Goal: Information Seeking & Learning: Learn about a topic

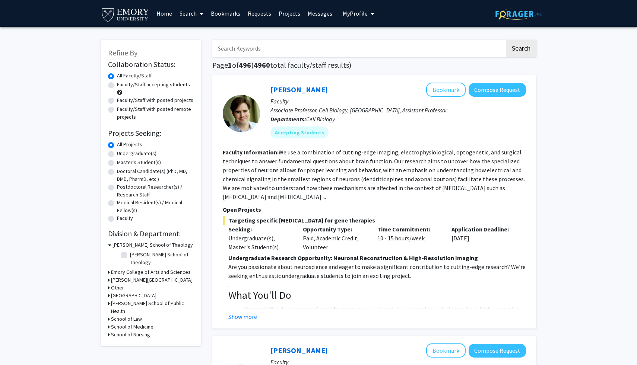
click at [227, 24] on link "Bookmarks" at bounding box center [225, 13] width 37 height 26
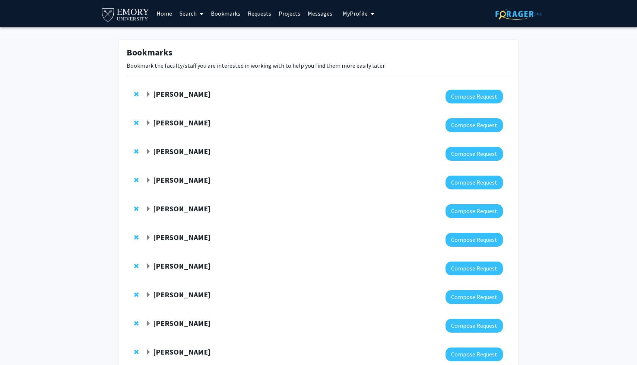
click at [195, 104] on div at bounding box center [323, 97] width 357 height 14
click at [159, 99] on strong "[PERSON_NAME]" at bounding box center [181, 93] width 57 height 9
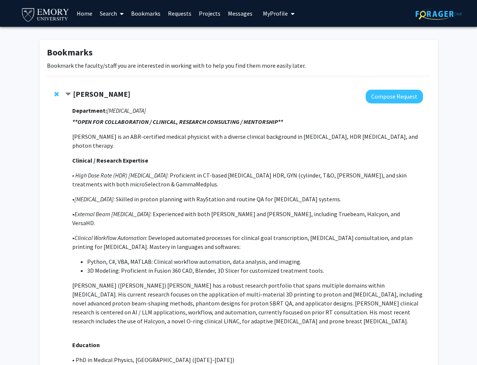
click at [59, 97] on span "Remove Suk Yoon from bookmarks" at bounding box center [56, 94] width 4 height 6
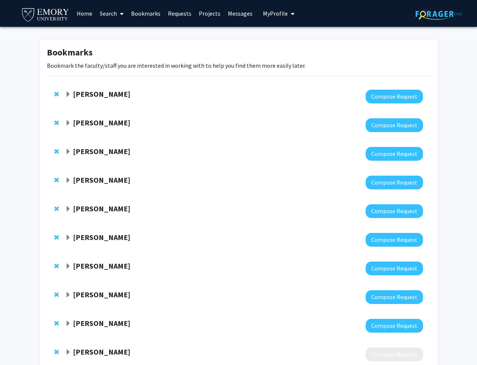
click at [109, 12] on link "Search" at bounding box center [111, 13] width 31 height 26
click at [121, 32] on span "Faculty/Staff" at bounding box center [123, 34] width 55 height 15
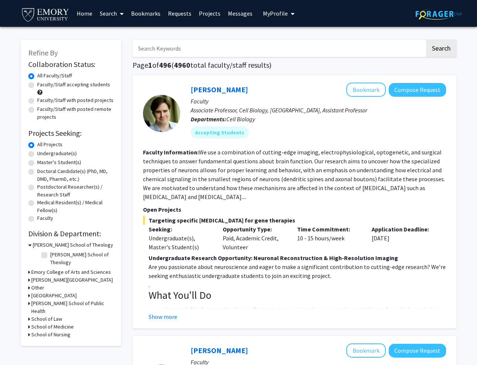
click at [182, 48] on input "Search Keywords" at bounding box center [279, 48] width 292 height 17
type input "[PERSON_NAME]"
click at [426, 40] on button "Search" at bounding box center [441, 48] width 31 height 17
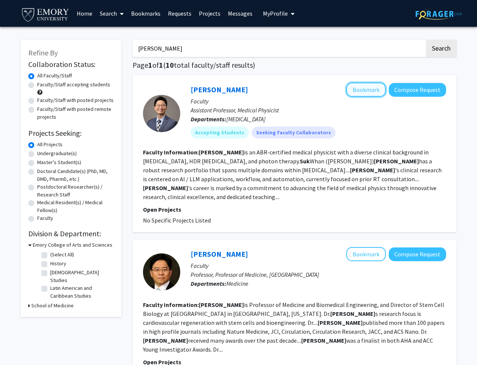
click at [356, 93] on button "Bookmark" at bounding box center [365, 90] width 39 height 14
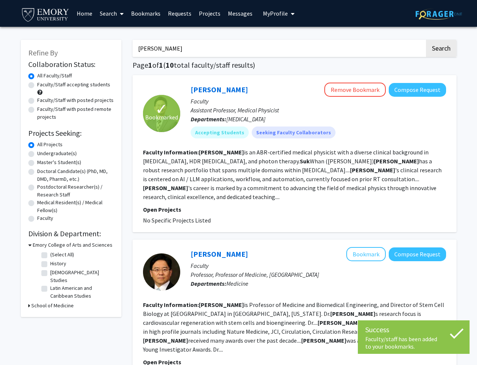
click at [150, 9] on link "Bookmarks" at bounding box center [145, 13] width 37 height 26
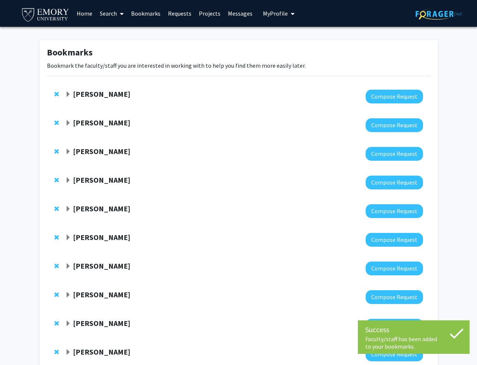
click at [91, 127] on strong "[PERSON_NAME]" at bounding box center [101, 122] width 57 height 9
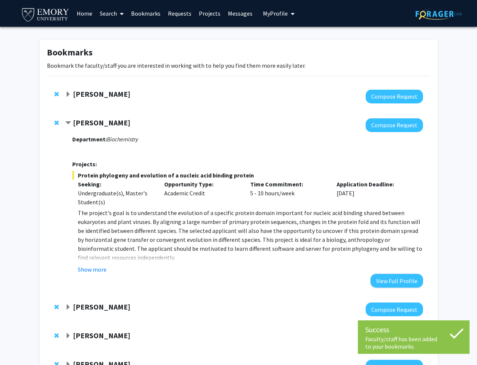
click at [92, 127] on strong "[PERSON_NAME]" at bounding box center [101, 122] width 57 height 9
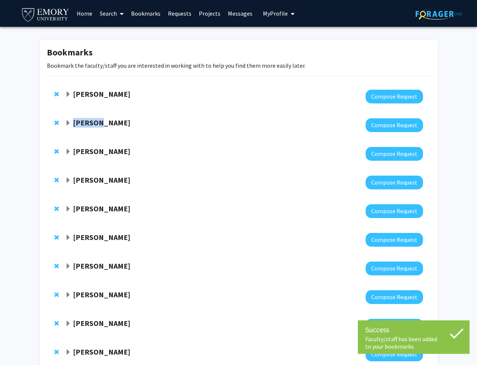
click at [92, 127] on strong "[PERSON_NAME]" at bounding box center [101, 122] width 57 height 9
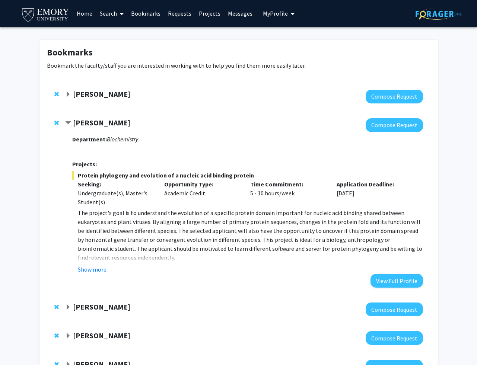
click at [147, 262] on p "The project's goal is to understand the evolution of a specific protein domain …" at bounding box center [250, 235] width 345 height 54
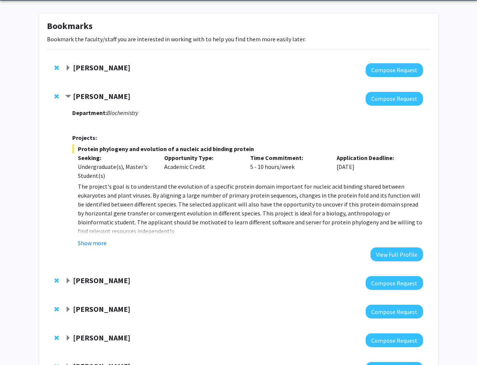
scroll to position [31, 0]
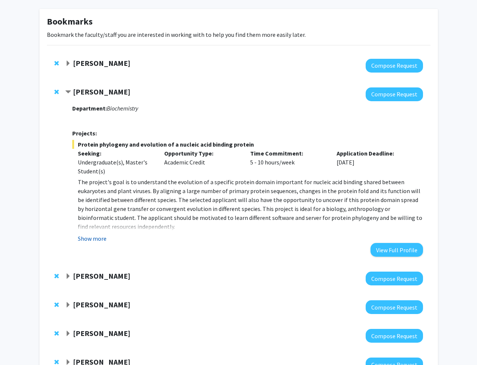
click at [104, 243] on button "Show more" at bounding box center [92, 238] width 29 height 9
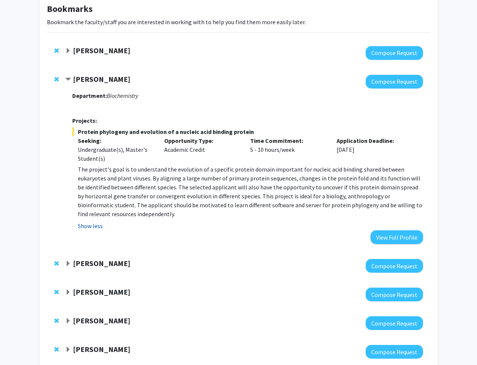
scroll to position [44, 0]
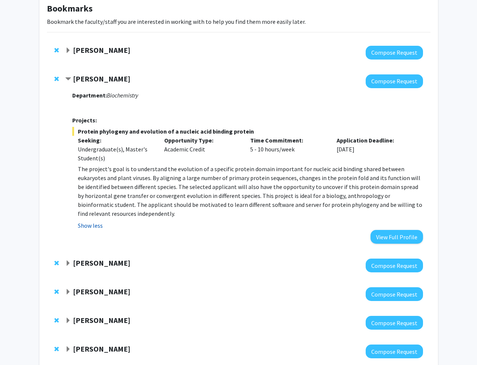
click at [102, 230] on button "Show less" at bounding box center [90, 225] width 25 height 9
click at [96, 83] on strong "[PERSON_NAME]" at bounding box center [101, 78] width 57 height 9
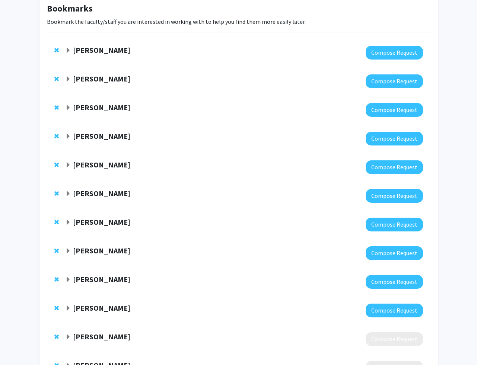
click at [106, 55] on strong "[PERSON_NAME]" at bounding box center [101, 49] width 57 height 9
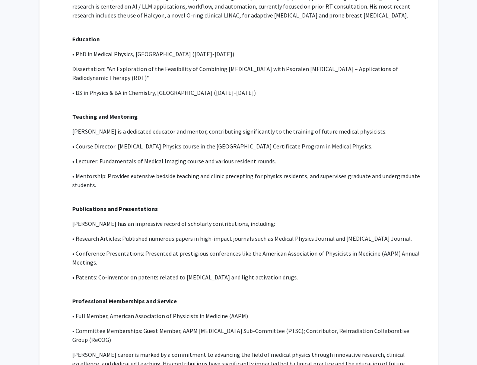
scroll to position [58, 0]
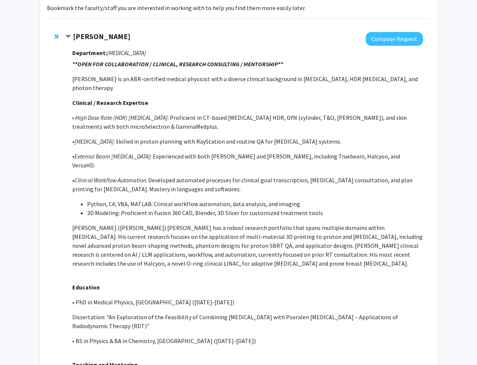
click at [94, 41] on strong "[PERSON_NAME]" at bounding box center [101, 36] width 57 height 9
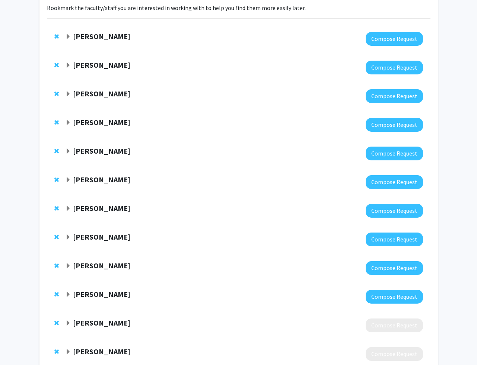
click at [109, 98] on strong "[PERSON_NAME]" at bounding box center [101, 93] width 57 height 9
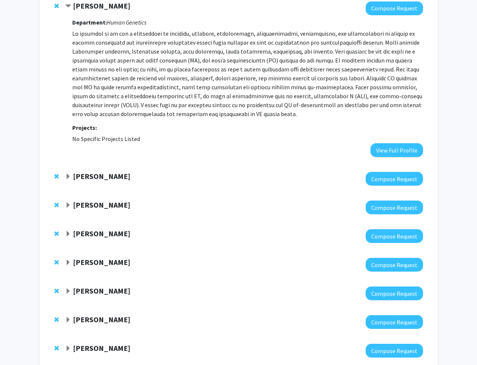
scroll to position [144, 0]
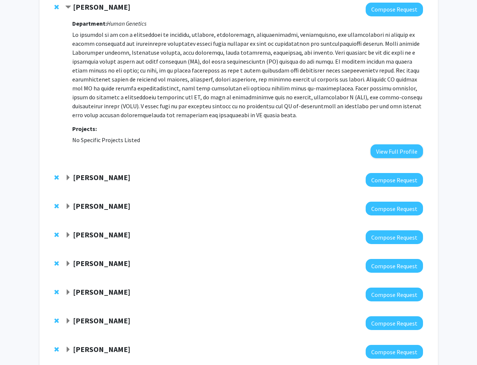
click at [101, 12] on strong "[PERSON_NAME]" at bounding box center [101, 6] width 57 height 9
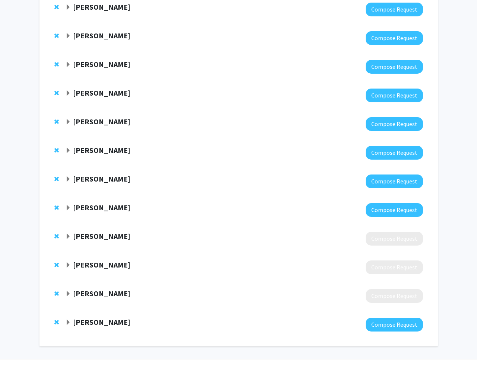
click at [101, 40] on strong "[PERSON_NAME]" at bounding box center [101, 35] width 57 height 9
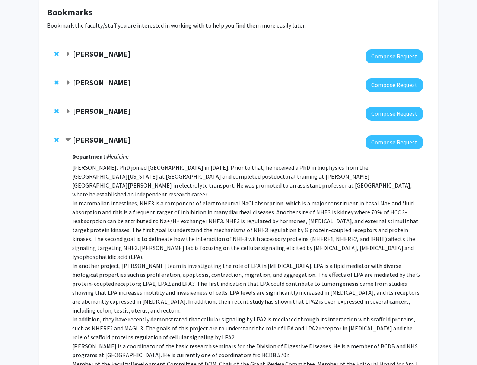
scroll to position [21, 0]
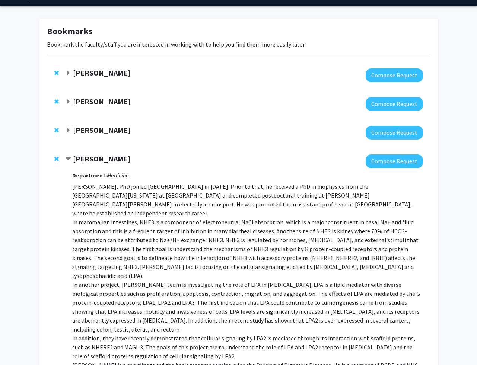
click at [99, 163] on strong "[PERSON_NAME]" at bounding box center [101, 158] width 57 height 9
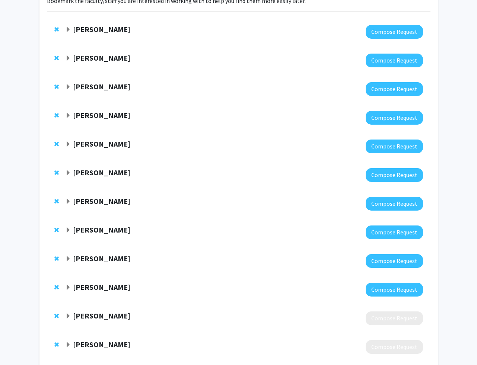
scroll to position [68, 0]
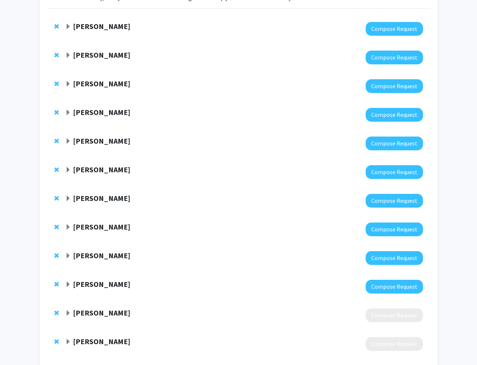
click at [100, 146] on strong "[PERSON_NAME]" at bounding box center [101, 140] width 57 height 9
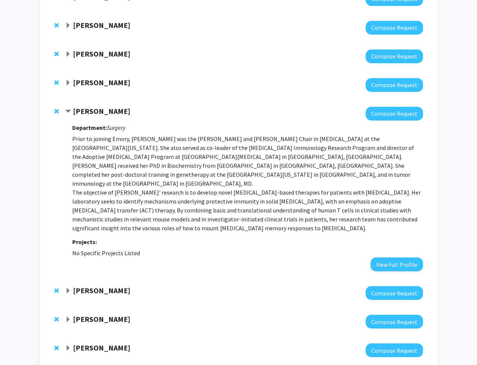
scroll to position [99, 0]
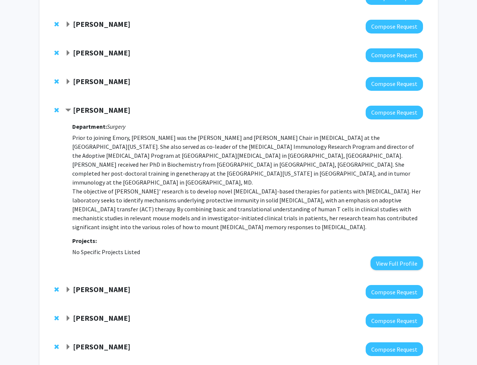
click at [102, 115] on strong "[PERSON_NAME]" at bounding box center [101, 109] width 57 height 9
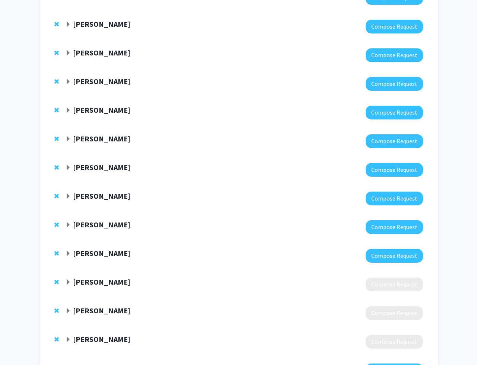
click at [102, 115] on strong "[PERSON_NAME]" at bounding box center [101, 109] width 57 height 9
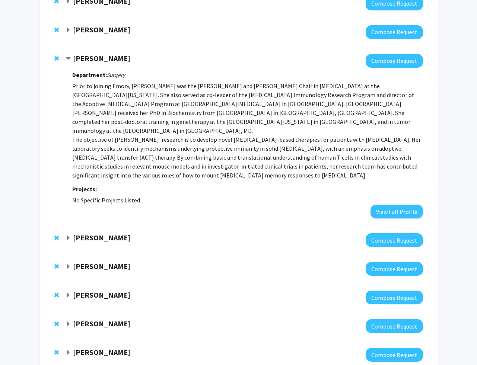
scroll to position [142, 0]
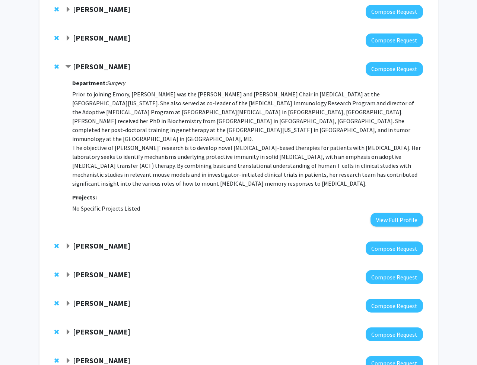
click at [105, 71] on strong "[PERSON_NAME]" at bounding box center [101, 66] width 57 height 9
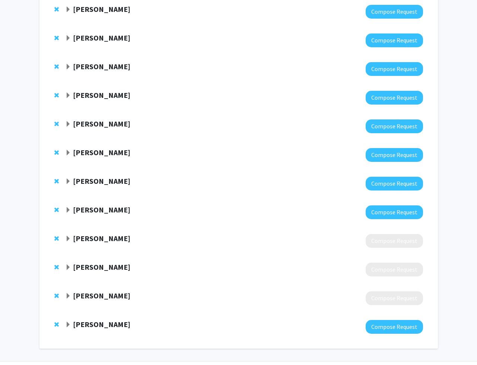
click at [95, 100] on strong "[PERSON_NAME]" at bounding box center [101, 94] width 57 height 9
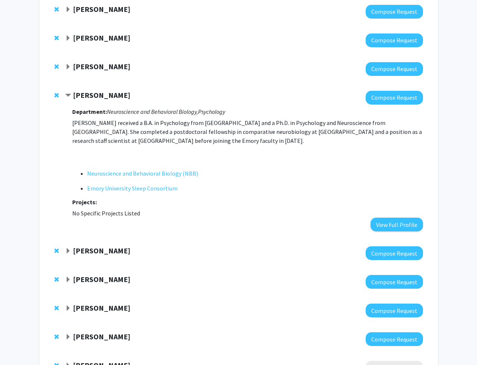
click at [94, 100] on strong "[PERSON_NAME]" at bounding box center [101, 94] width 57 height 9
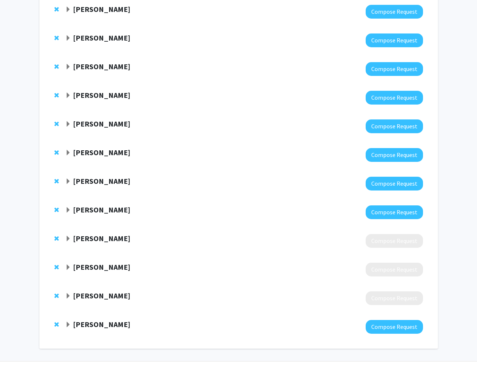
click at [97, 128] on strong "[PERSON_NAME]" at bounding box center [101, 123] width 57 height 9
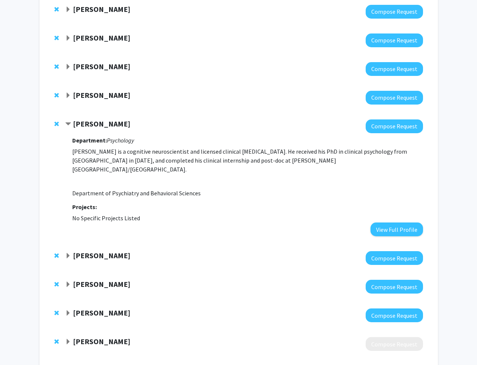
click at [97, 128] on strong "[PERSON_NAME]" at bounding box center [101, 123] width 57 height 9
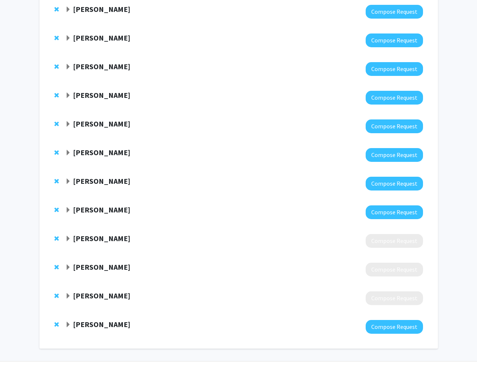
click at [96, 128] on strong "[PERSON_NAME]" at bounding box center [101, 123] width 57 height 9
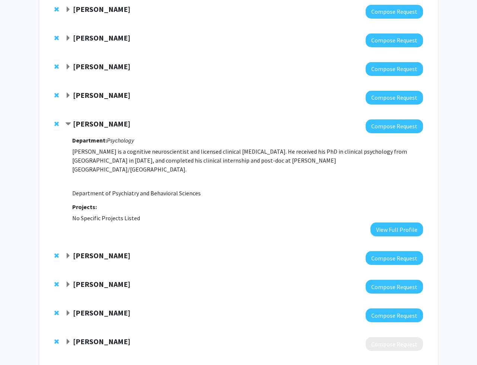
click at [57, 174] on div "[PERSON_NAME] Compose Request Department: Psychology [PERSON_NAME] is a cogniti…" at bounding box center [238, 178] width 383 height 132
click at [59, 127] on span "Remove Michael Treadway from bookmarks" at bounding box center [56, 124] width 4 height 6
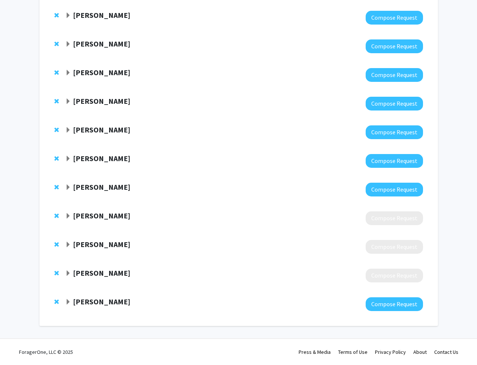
click at [96, 134] on strong "[PERSON_NAME]" at bounding box center [101, 129] width 57 height 9
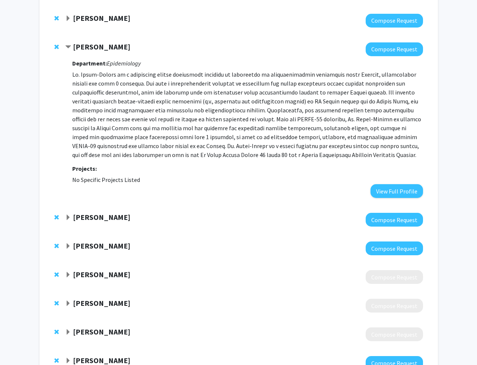
scroll to position [220, 0]
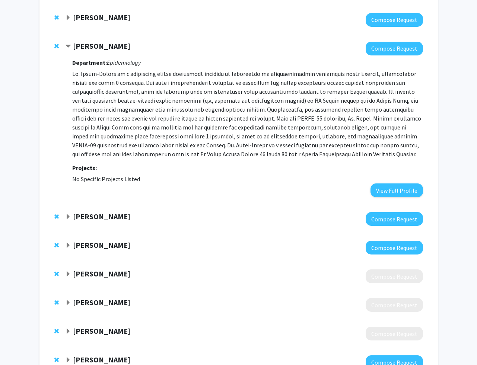
click at [128, 159] on p at bounding box center [247, 113] width 350 height 89
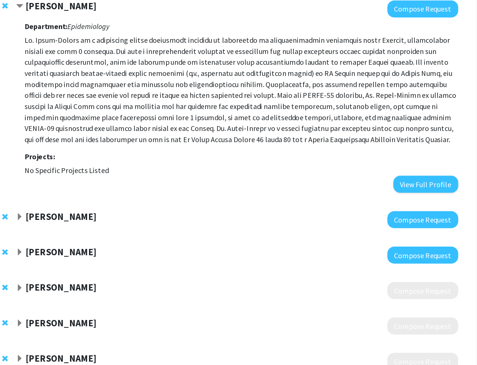
click at [124, 51] on strong "[PERSON_NAME]" at bounding box center [101, 45] width 57 height 9
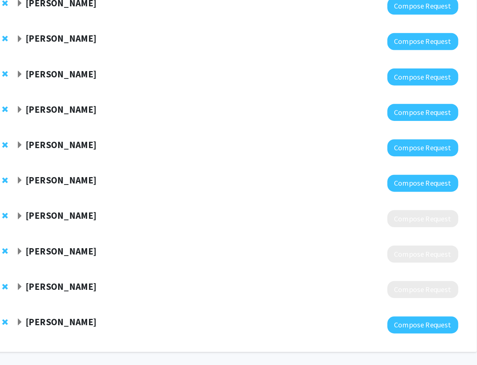
click at [114, 154] on strong "[PERSON_NAME]" at bounding box center [101, 158] width 57 height 9
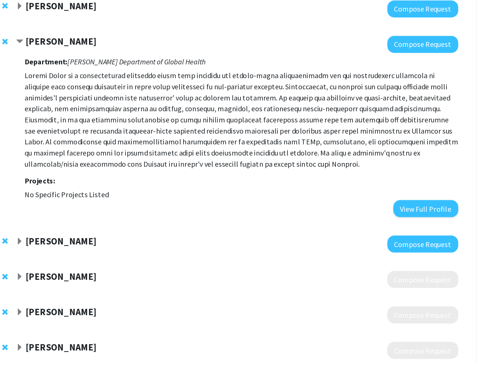
click at [114, 79] on strong "[PERSON_NAME]" at bounding box center [101, 74] width 57 height 9
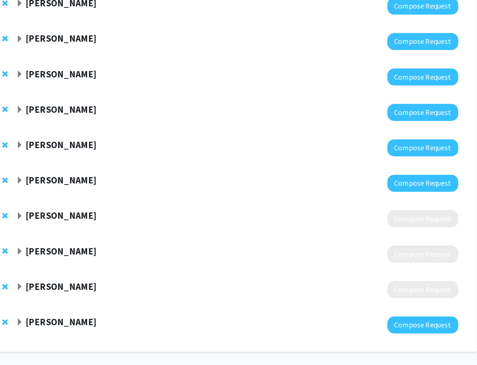
click at [105, 182] on strong "[PERSON_NAME]" at bounding box center [101, 186] width 57 height 9
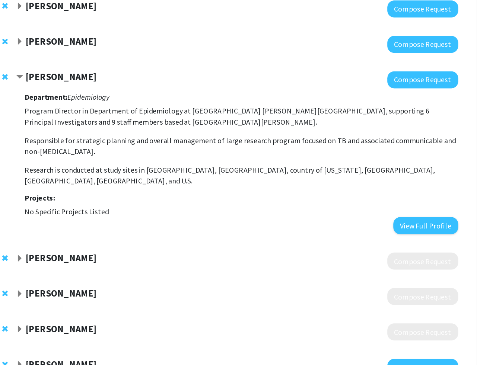
click at [105, 108] on strong "[PERSON_NAME]" at bounding box center [101, 103] width 57 height 9
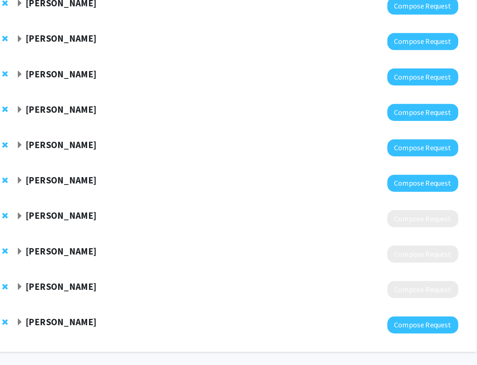
click at [100, 204] on div "[PERSON_NAME] Compose Request" at bounding box center [238, 218] width 383 height 29
click at [101, 211] on strong "[PERSON_NAME]" at bounding box center [101, 215] width 57 height 9
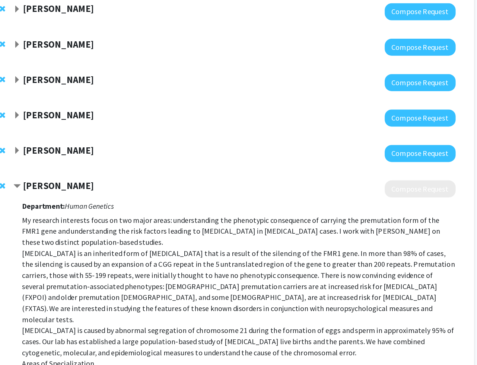
scroll to position [195, 0]
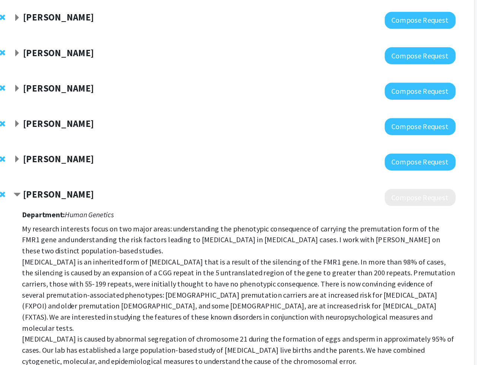
click at [99, 162] on strong "[PERSON_NAME]" at bounding box center [101, 157] width 57 height 9
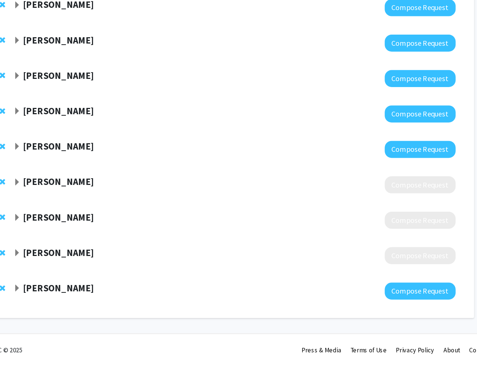
click at [108, 249] on strong "[PERSON_NAME]" at bounding box center [101, 244] width 57 height 9
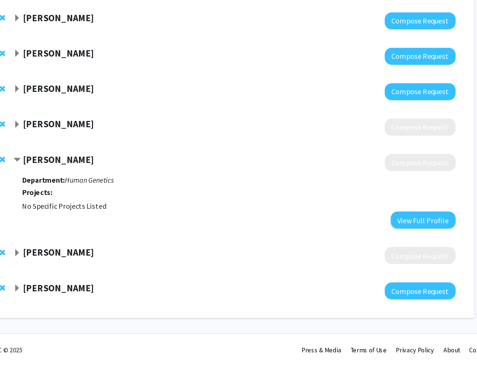
click at [108, 203] on strong "[PERSON_NAME]" at bounding box center [101, 197] width 57 height 9
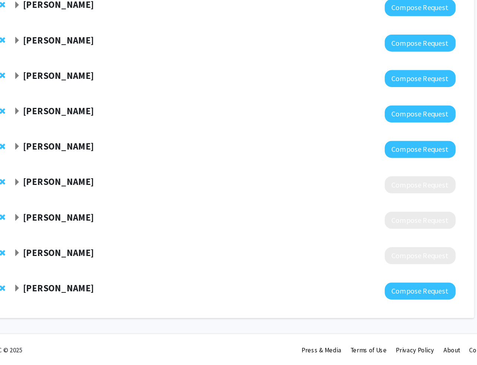
click at [101, 290] on div "[PERSON_NAME] Compose Request" at bounding box center [238, 275] width 383 height 29
click at [101, 278] on strong "[PERSON_NAME]" at bounding box center [101, 272] width 57 height 9
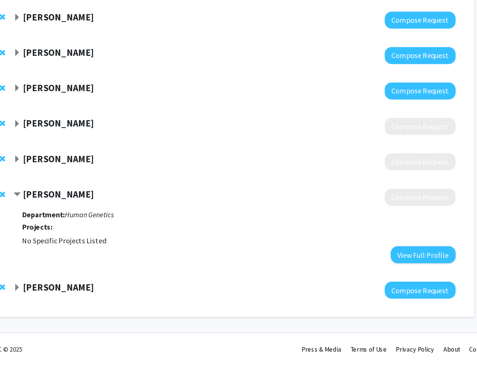
scroll to position [263, 0]
click at [106, 227] on strong "[PERSON_NAME]" at bounding box center [101, 226] width 57 height 9
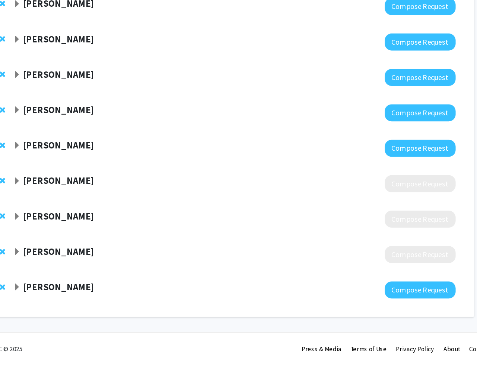
click at [108, 297] on strong "[PERSON_NAME]" at bounding box center [101, 301] width 57 height 9
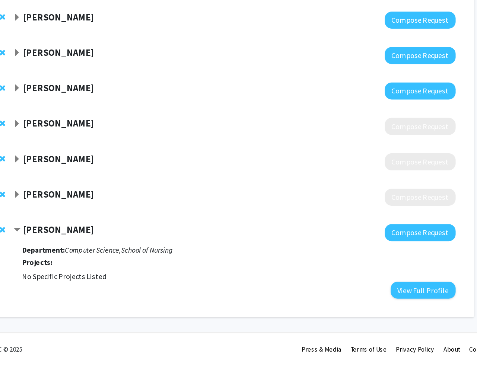
click at [106, 257] on strong "[PERSON_NAME]" at bounding box center [101, 255] width 57 height 9
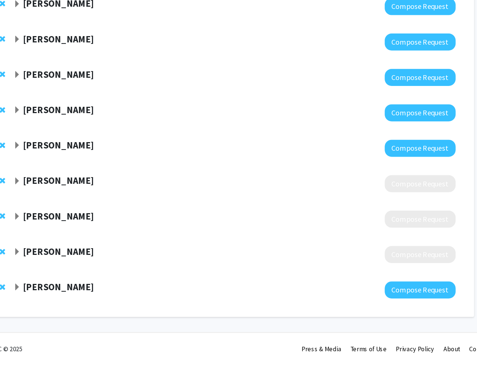
click at [89, 305] on div at bounding box center [243, 304] width 357 height 14
click at [89, 302] on strong "[PERSON_NAME]" at bounding box center [101, 301] width 57 height 9
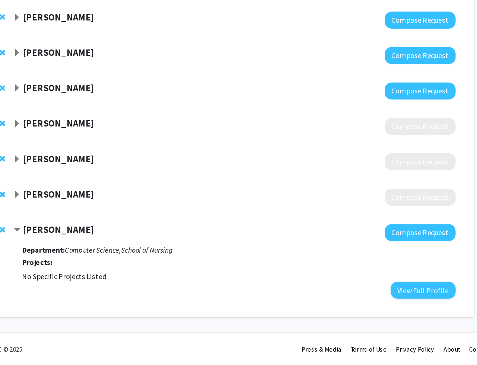
click at [62, 260] on div at bounding box center [57, 255] width 7 height 9
click at [59, 257] on span "Remove JIaying Lu from bookmarks" at bounding box center [56, 255] width 4 height 6
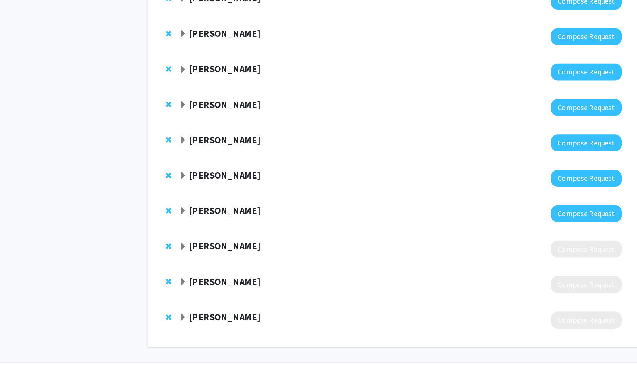
scroll to position [0, 0]
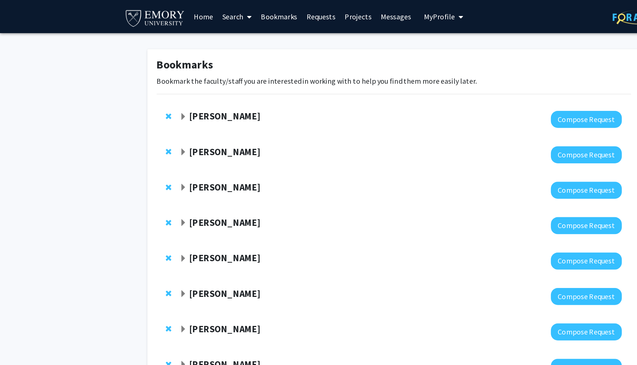
click at [169, 10] on link "Home" at bounding box center [164, 13] width 23 height 26
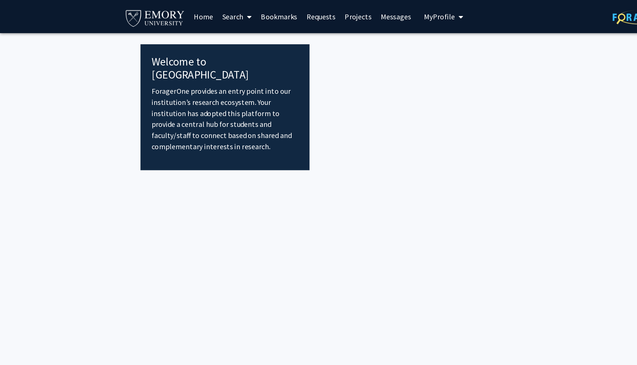
click at [188, 10] on link "Search" at bounding box center [191, 13] width 31 height 26
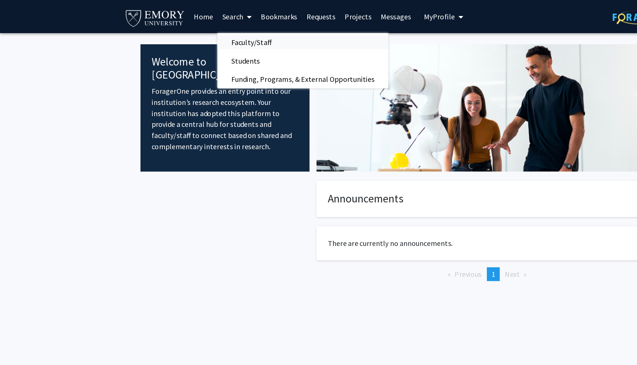
click at [197, 36] on span "Faculty/Staff" at bounding box center [203, 34] width 55 height 15
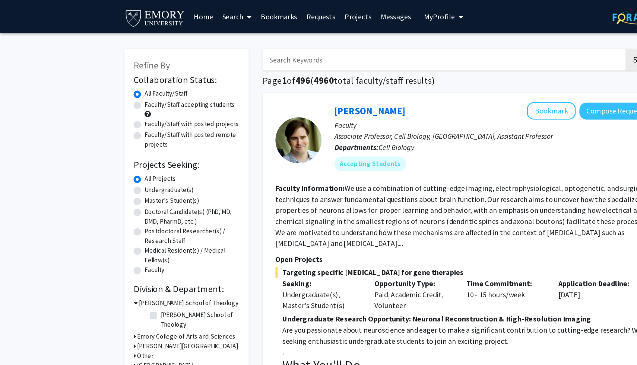
click at [129, 157] on label "Undergraduate(s)" at bounding box center [136, 154] width 39 height 8
click at [122, 155] on input "Undergraduate(s)" at bounding box center [119, 152] width 5 height 5
radio input "true"
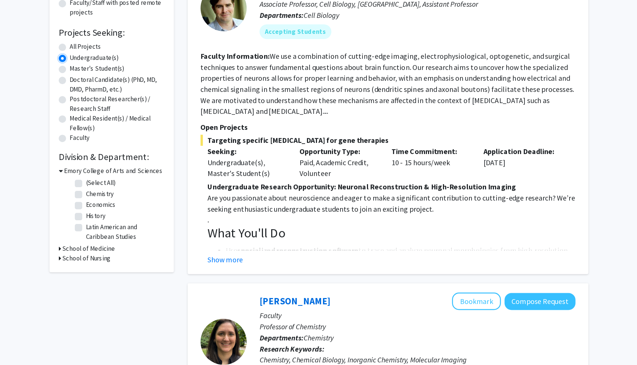
scroll to position [39, 0]
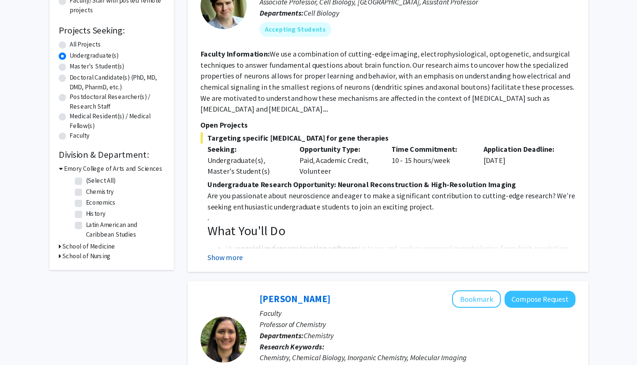
click at [254, 282] on button "Show more" at bounding box center [242, 277] width 29 height 9
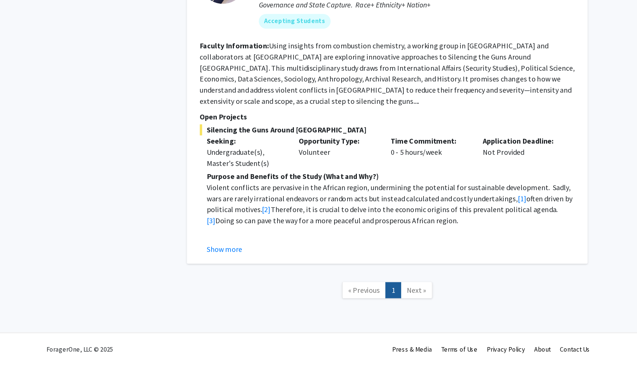
scroll to position [2140, 0]
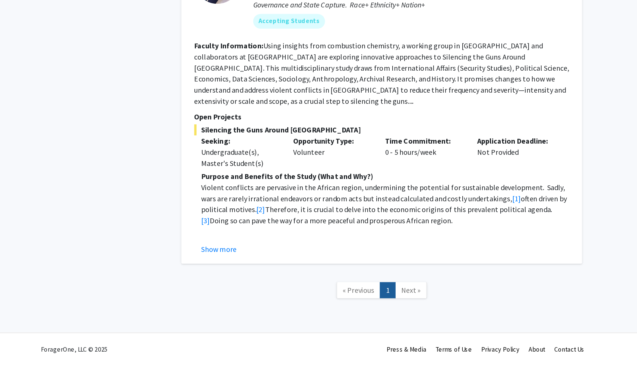
click at [393, 303] on span "Next »" at bounding box center [398, 303] width 16 height 7
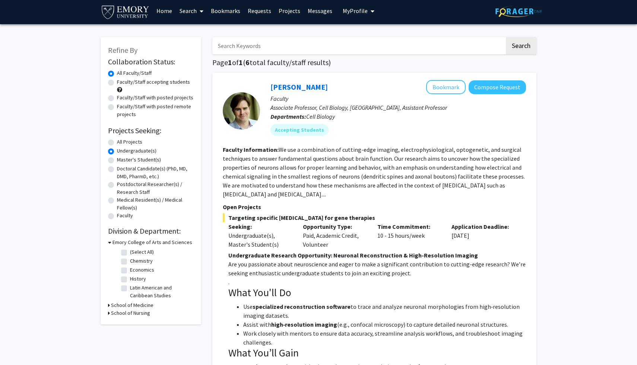
scroll to position [0, 0]
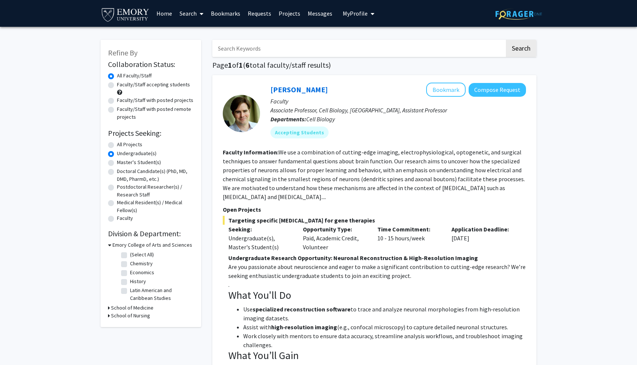
click at [132, 149] on label "All Projects" at bounding box center [129, 145] width 25 height 8
click at [122, 146] on input "All Projects" at bounding box center [119, 143] width 5 height 5
radio input "true"
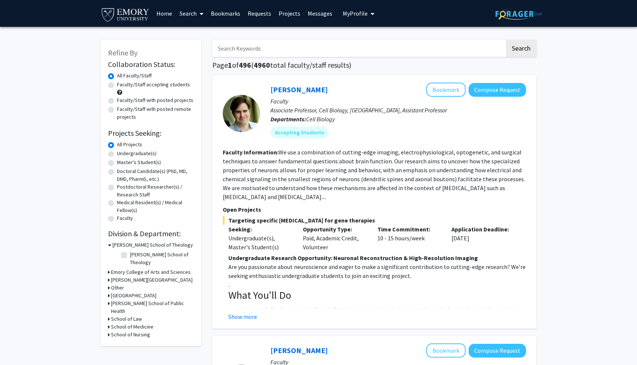
click at [149, 89] on label "Faculty/Staff accepting students" at bounding box center [153, 85] width 73 height 8
click at [122, 86] on input "Faculty/Staff accepting students" at bounding box center [119, 83] width 5 height 5
radio input "true"
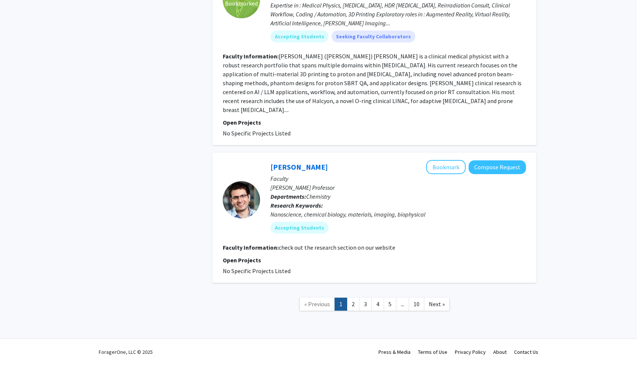
scroll to position [2799, 0]
click at [362, 311] on link "3" at bounding box center [365, 304] width 13 height 13
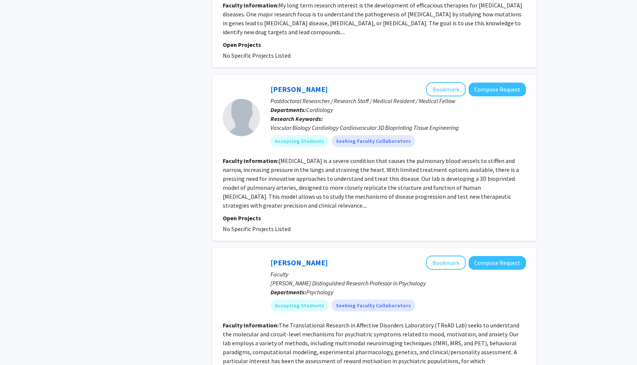
scroll to position [1574, 0]
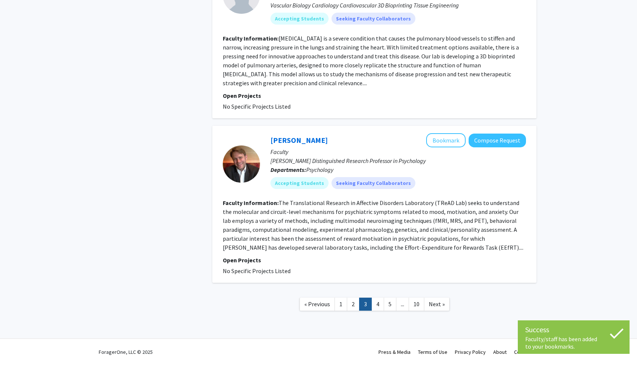
scroll to position [1751, 0]
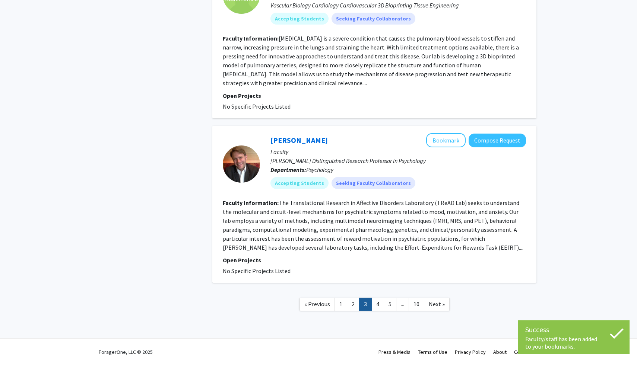
scroll to position [1990, 0]
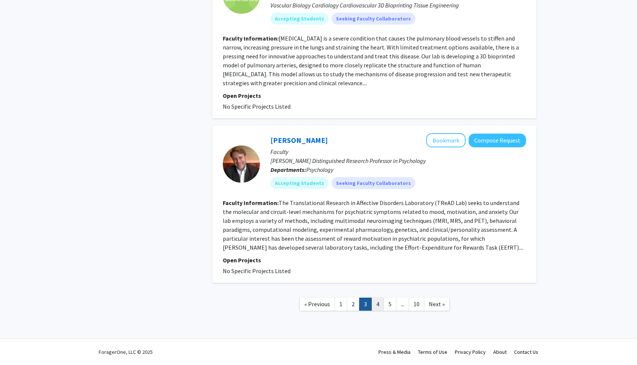
click at [378, 311] on link "4" at bounding box center [377, 304] width 13 height 13
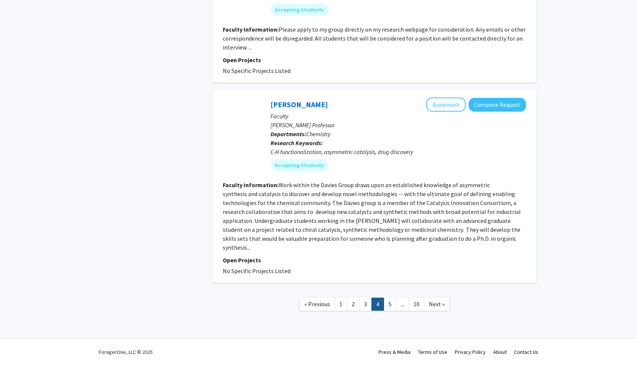
scroll to position [2318, 0]
click at [388, 302] on link "5" at bounding box center [389, 304] width 13 height 13
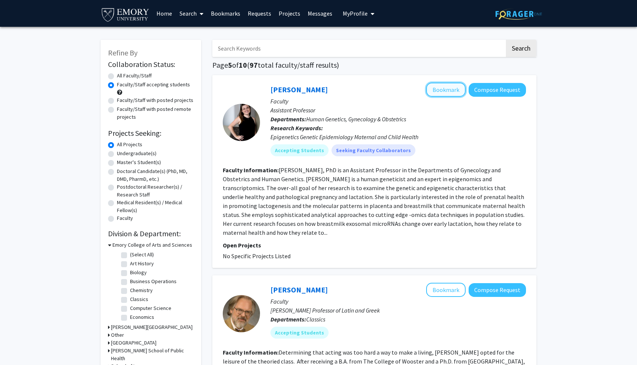
click at [432, 93] on button "Bookmark" at bounding box center [445, 90] width 39 height 14
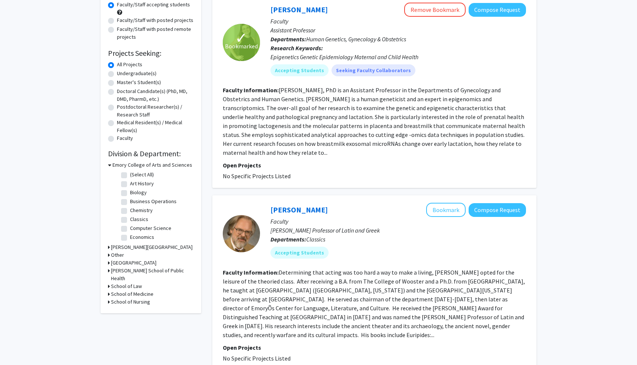
scroll to position [69, 0]
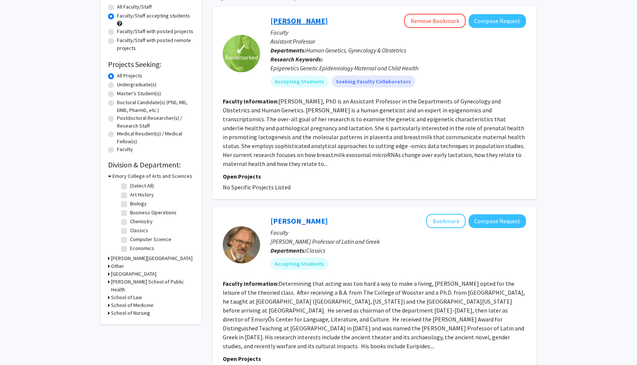
click at [322, 25] on link "[PERSON_NAME]" at bounding box center [298, 20] width 57 height 9
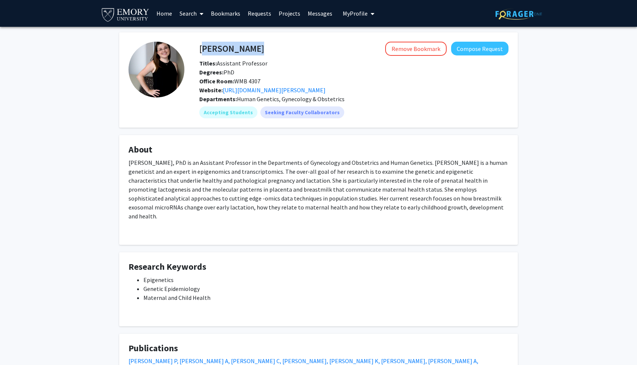
drag, startPoint x: 292, startPoint y: 50, endPoint x: 200, endPoint y: 49, distance: 92.7
click at [200, 49] on div "[PERSON_NAME] Remove Bookmark Compose Request" at bounding box center [354, 49] width 320 height 14
copy h4 "[PERSON_NAME]"
click at [217, 16] on link "Bookmarks" at bounding box center [225, 13] width 37 height 26
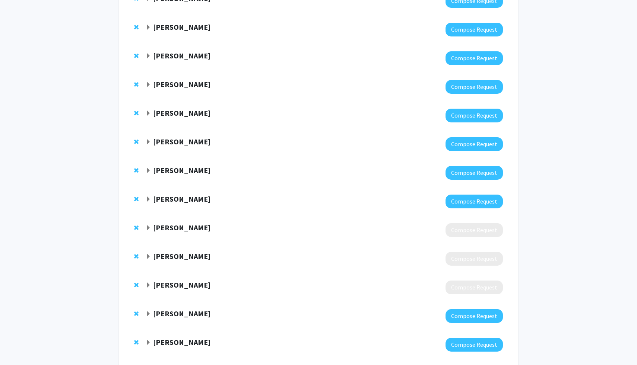
scroll to position [127, 0]
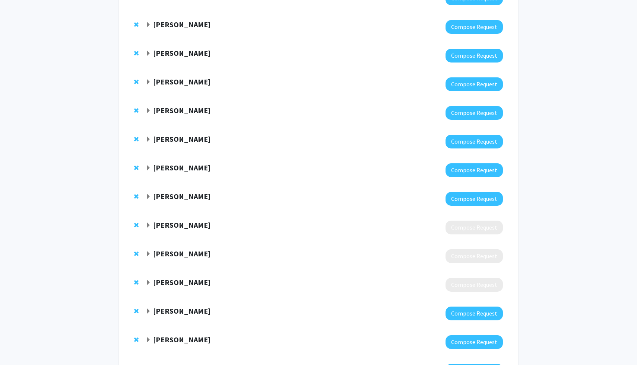
click at [183, 144] on strong "[PERSON_NAME]" at bounding box center [181, 138] width 57 height 9
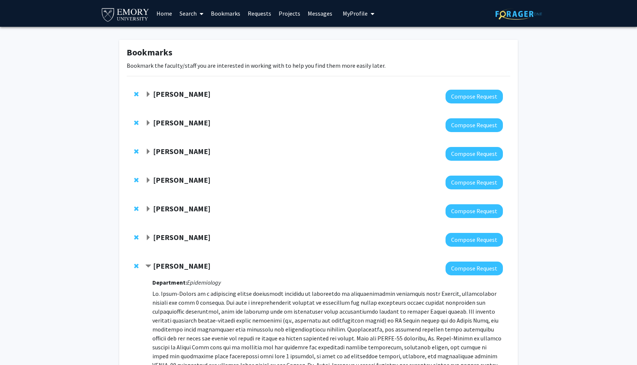
scroll to position [2, 0]
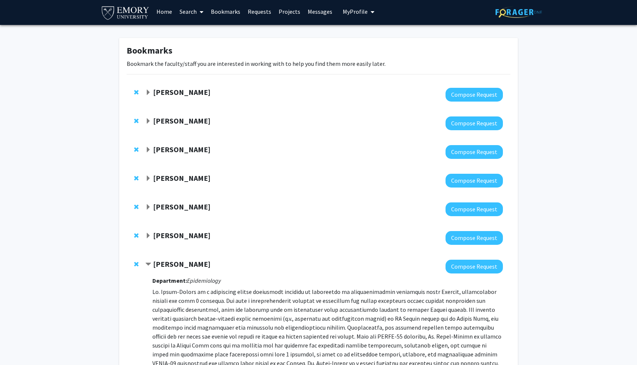
click at [168, 97] on strong "[PERSON_NAME]" at bounding box center [181, 91] width 57 height 9
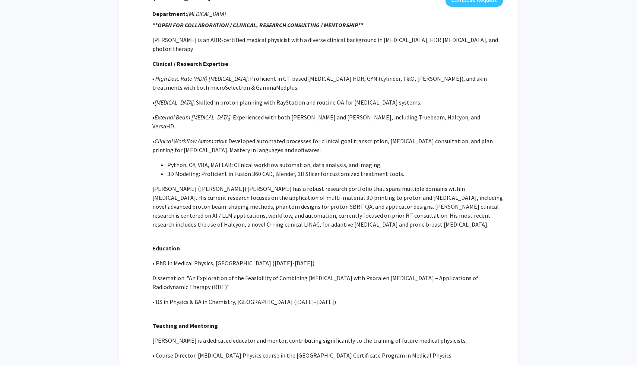
scroll to position [0, 0]
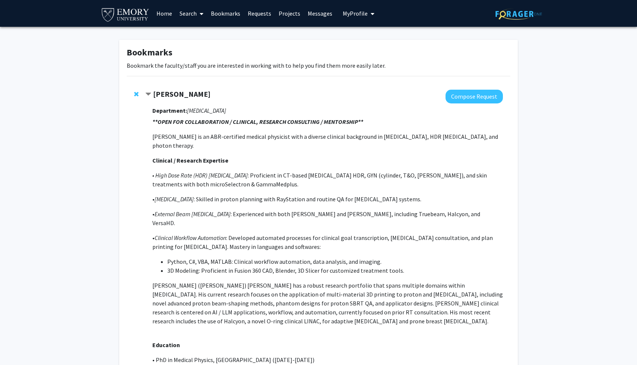
click at [174, 104] on div at bounding box center [323, 97] width 357 height 14
click at [174, 99] on strong "[PERSON_NAME]" at bounding box center [181, 93] width 57 height 9
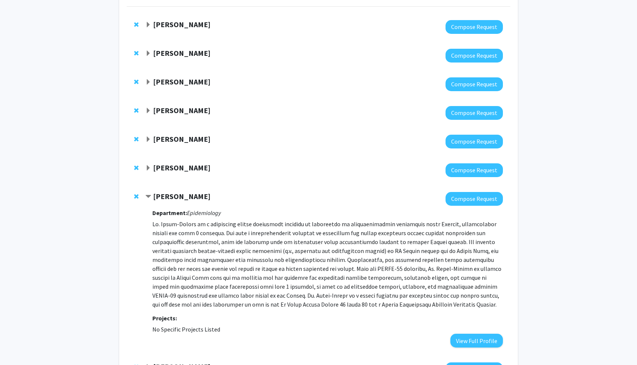
scroll to position [80, 0]
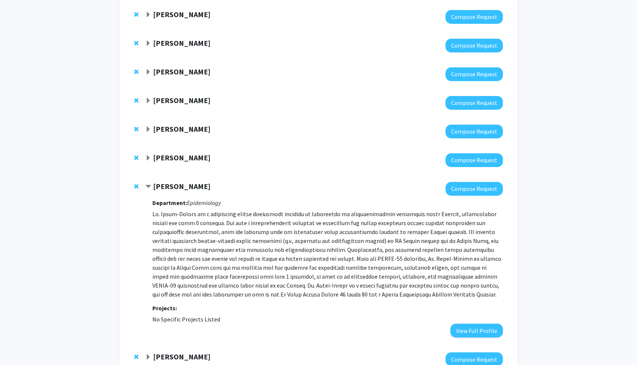
click at [189, 191] on strong "[PERSON_NAME]" at bounding box center [181, 186] width 57 height 9
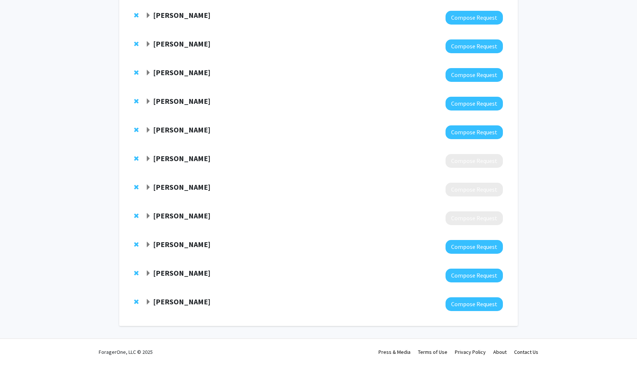
scroll to position [295, 0]
click at [190, 268] on strong "[PERSON_NAME]" at bounding box center [181, 272] width 57 height 9
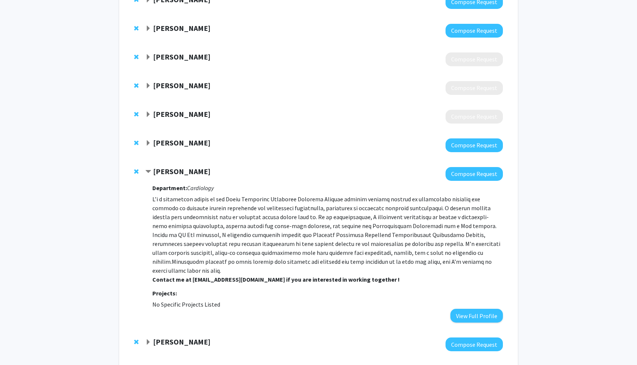
click at [190, 176] on strong "[PERSON_NAME]" at bounding box center [181, 171] width 57 height 9
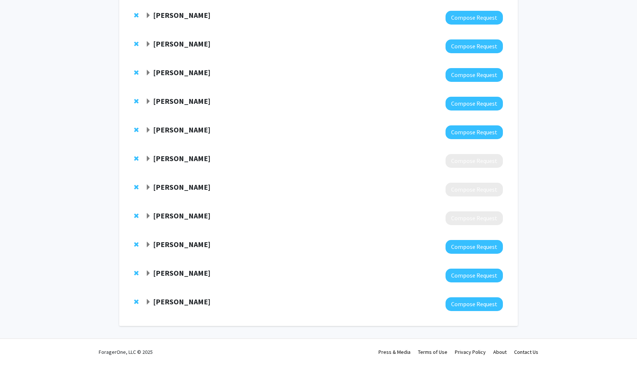
click at [185, 240] on strong "[PERSON_NAME]" at bounding box center [181, 244] width 57 height 9
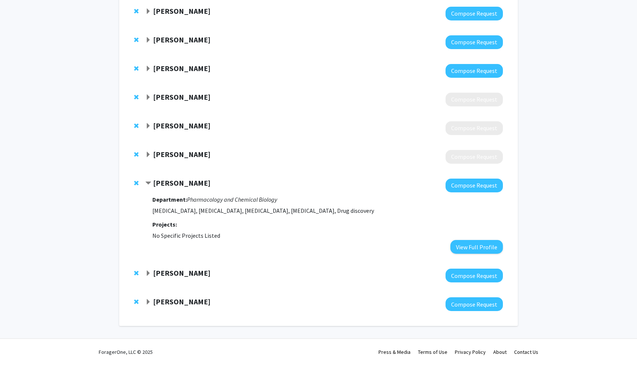
click at [185, 188] on strong "[PERSON_NAME]" at bounding box center [181, 182] width 57 height 9
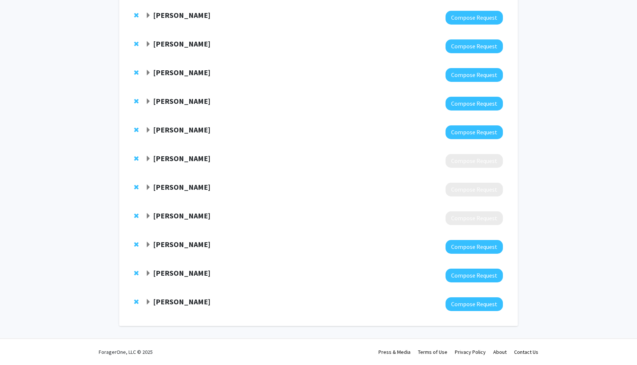
click at [185, 211] on strong "[PERSON_NAME]" at bounding box center [181, 215] width 57 height 9
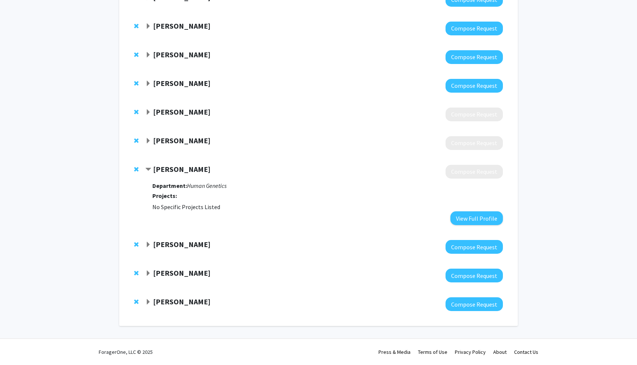
click at [186, 174] on strong "[PERSON_NAME]" at bounding box center [181, 169] width 57 height 9
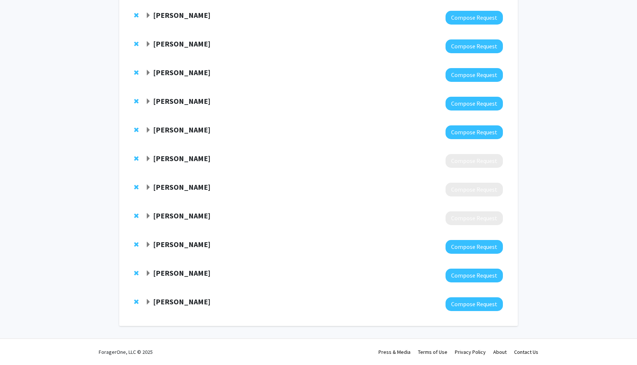
click at [138, 213] on span "Remove Valynne Long from bookmarks" at bounding box center [136, 216] width 4 height 6
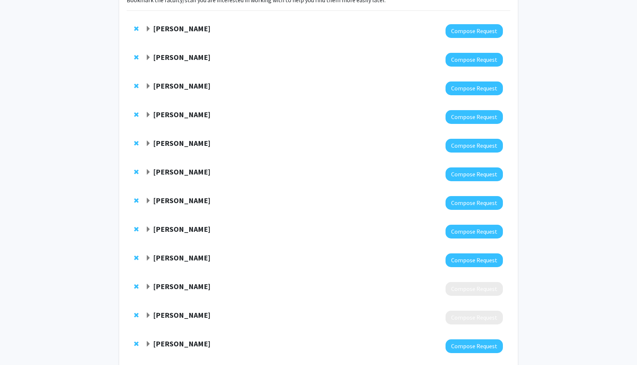
scroll to position [36, 0]
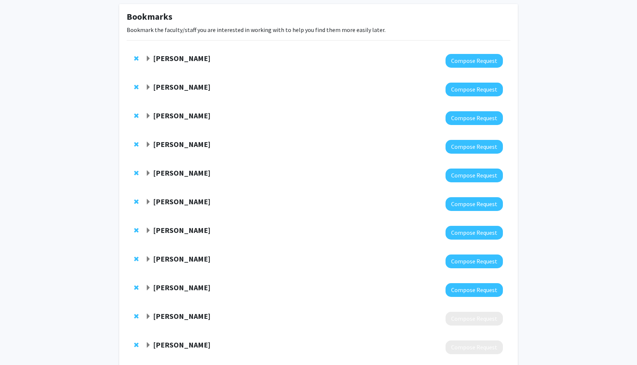
click at [176, 97] on div "[PERSON_NAME] Compose Request" at bounding box center [318, 89] width 383 height 29
click at [176, 92] on strong "[PERSON_NAME]" at bounding box center [181, 86] width 57 height 9
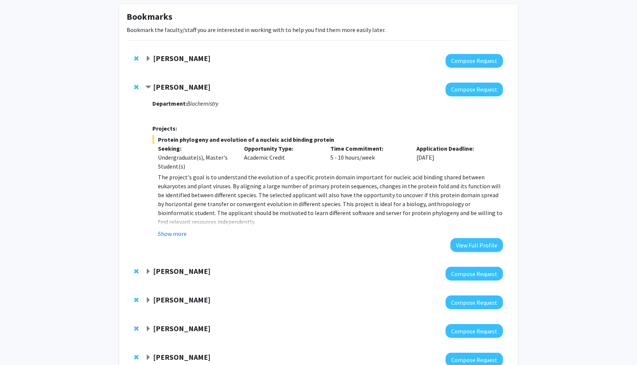
click at [176, 92] on strong "[PERSON_NAME]" at bounding box center [181, 86] width 57 height 9
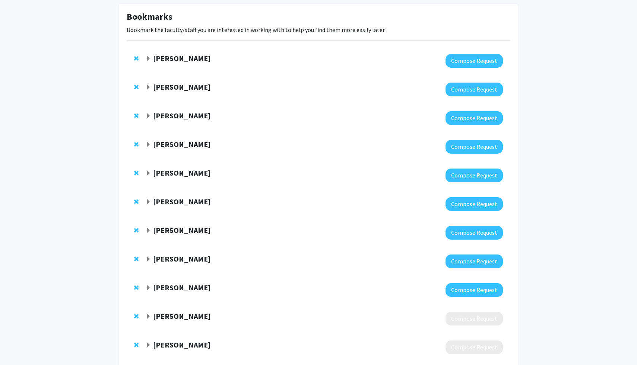
click at [170, 120] on strong "[PERSON_NAME]" at bounding box center [181, 115] width 57 height 9
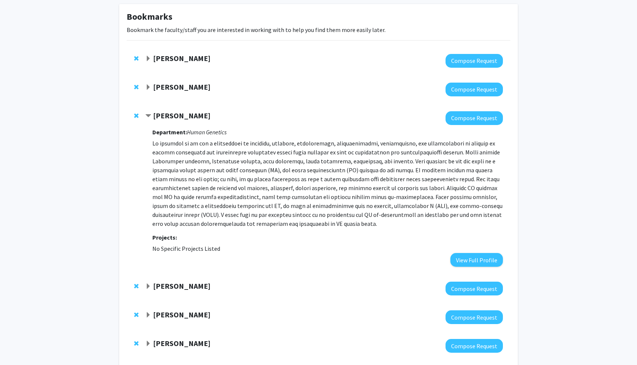
click at [171, 120] on strong "[PERSON_NAME]" at bounding box center [181, 115] width 57 height 9
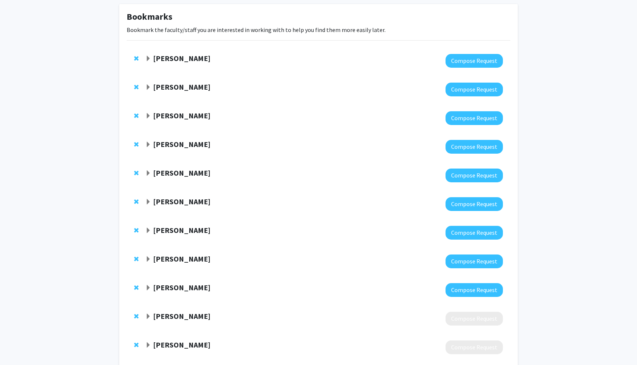
click at [177, 149] on strong "[PERSON_NAME]" at bounding box center [181, 144] width 57 height 9
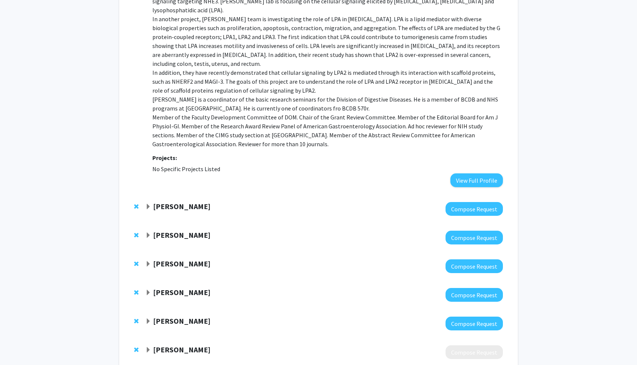
scroll to position [191, 0]
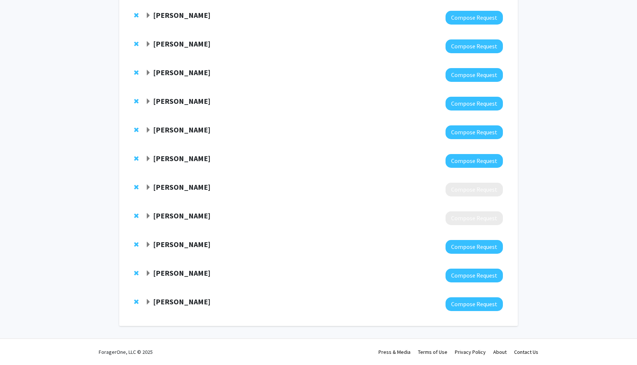
click at [184, 48] on strong "[PERSON_NAME]" at bounding box center [181, 43] width 57 height 9
